Goal: Information Seeking & Learning: Learn about a topic

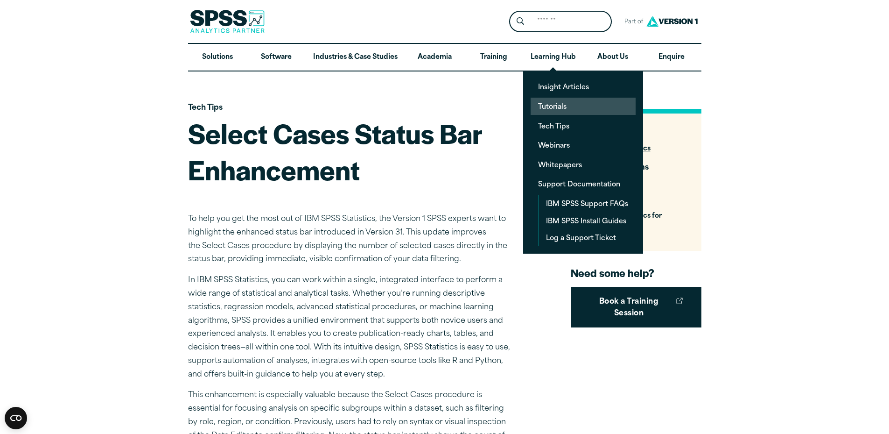
click at [556, 105] on link "Tutorials" at bounding box center [583, 106] width 105 height 17
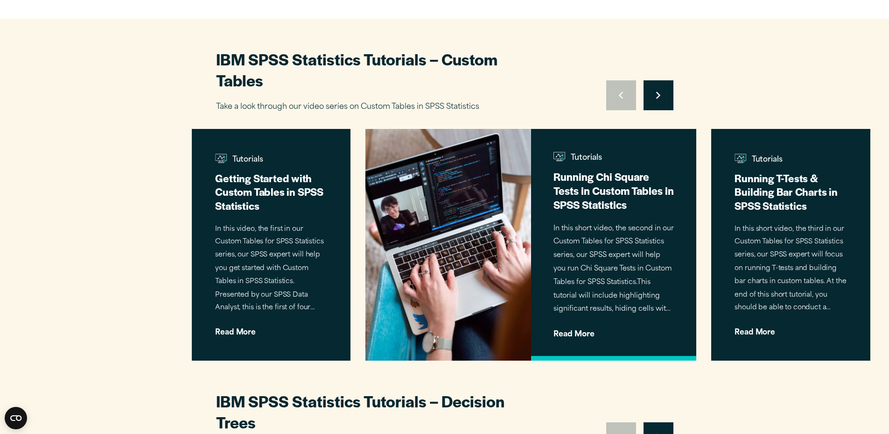
scroll to position [432, 0]
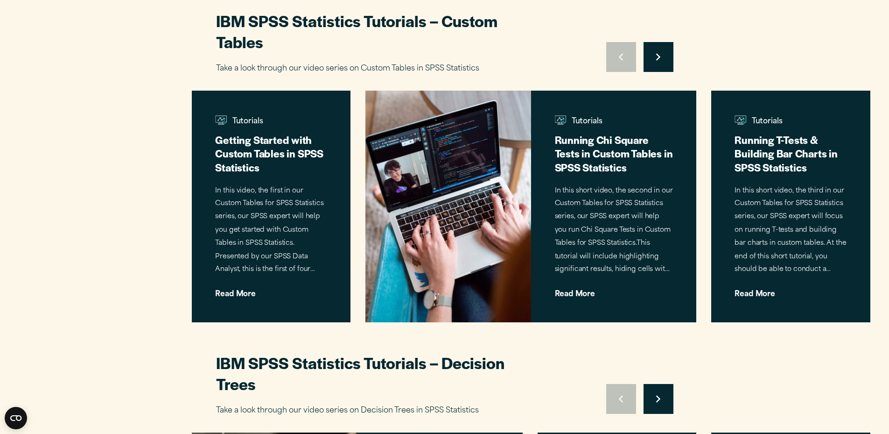
click at [659, 52] on button "Move to next slide" at bounding box center [659, 57] width 30 height 30
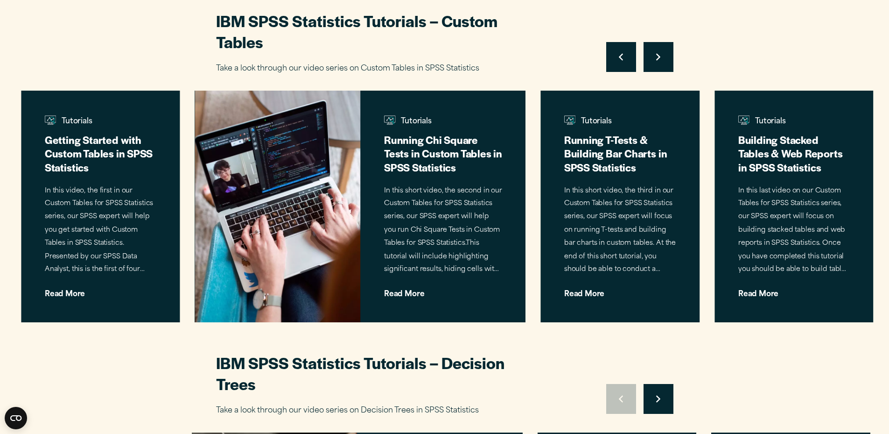
click at [659, 52] on button "Move to next slide" at bounding box center [659, 57] width 30 height 30
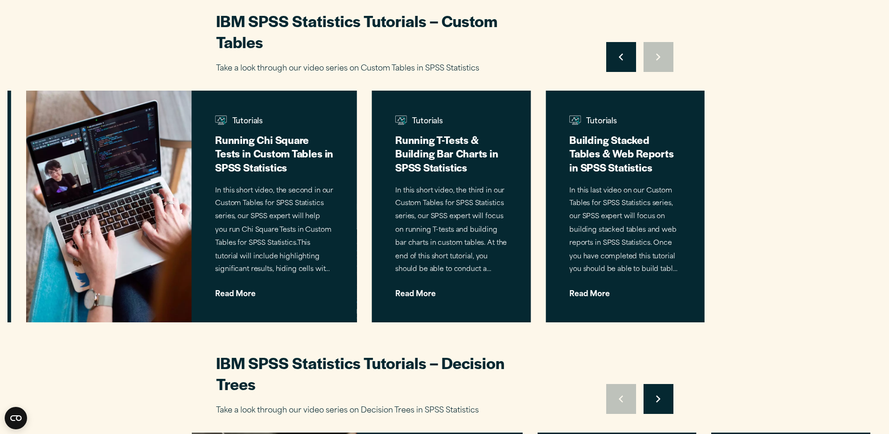
click at [659, 52] on div "Move to previous slide Move to next slide" at bounding box center [640, 57] width 67 height 30
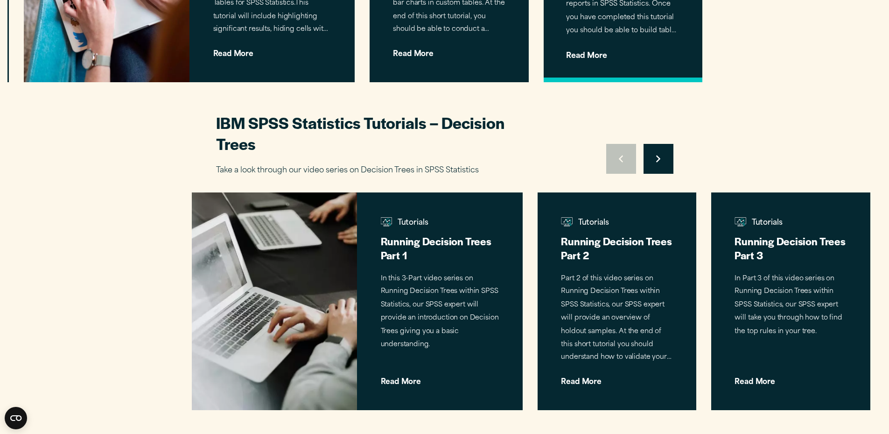
scroll to position [712, 0]
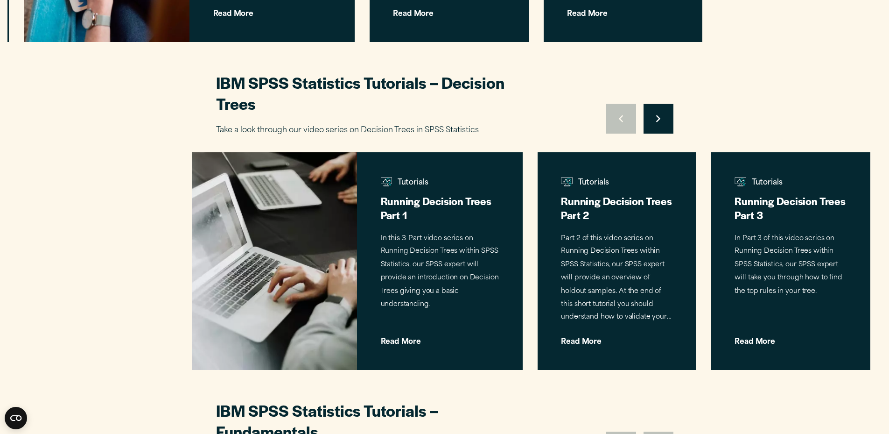
click at [664, 113] on button "Move to next slide" at bounding box center [659, 119] width 30 height 30
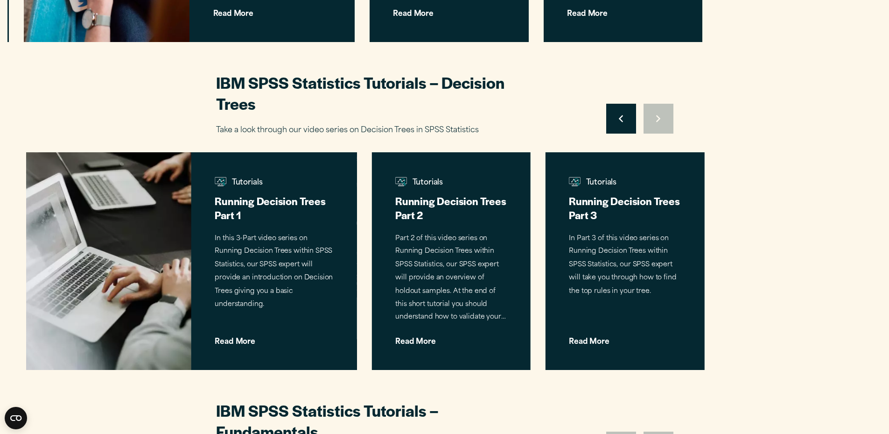
click at [664, 113] on div "Move to previous slide Move to next slide" at bounding box center [640, 119] width 67 height 30
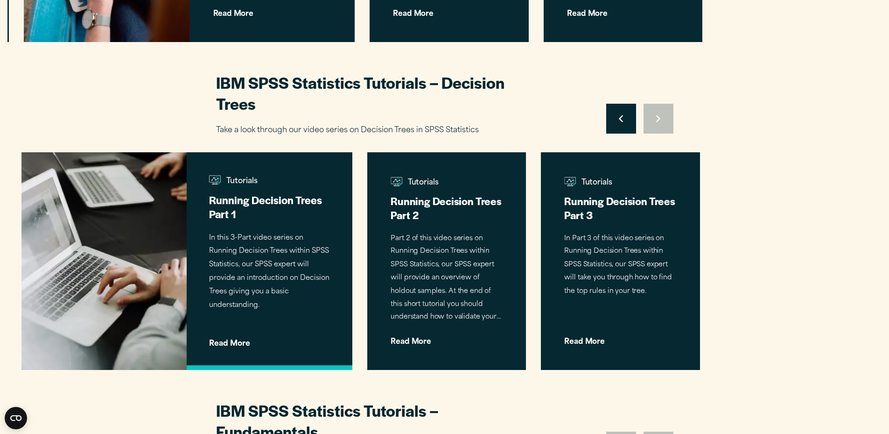
click at [258, 213] on h3 "Running Decision Trees Part 1" at bounding box center [269, 207] width 121 height 28
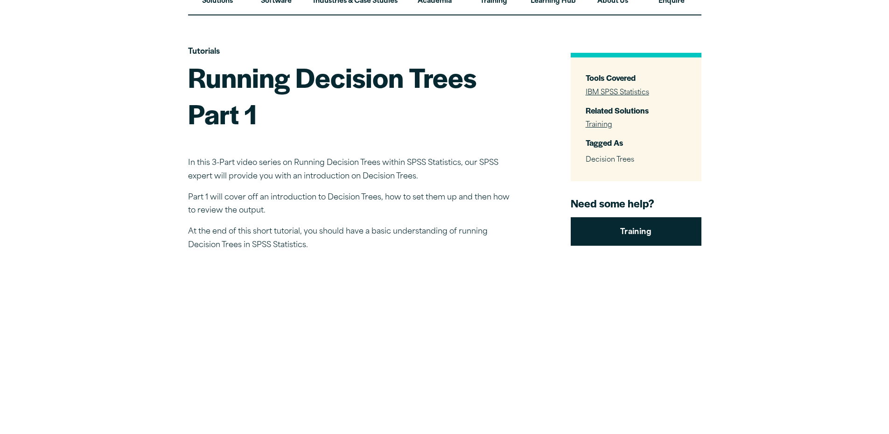
scroll to position [362, 0]
